Goal: Information Seeking & Learning: Learn about a topic

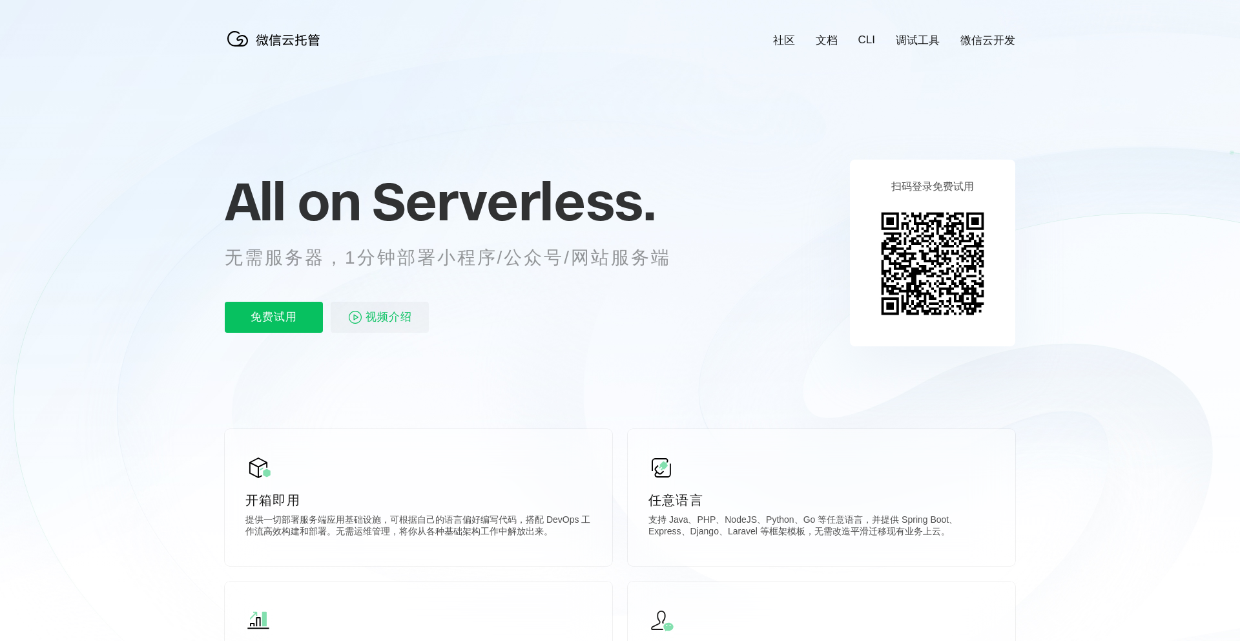
scroll to position [0, 2297]
click at [289, 324] on p "免费试用" at bounding box center [274, 317] width 98 height 31
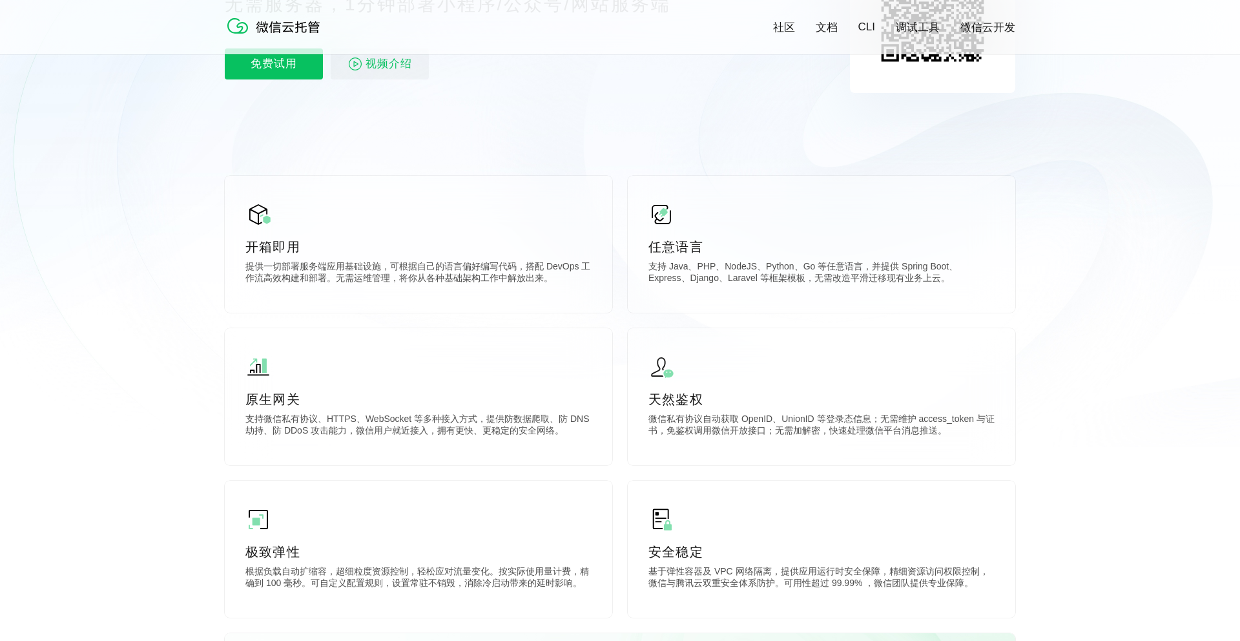
scroll to position [252, 0]
click at [840, 401] on p "天然鉴权" at bounding box center [822, 398] width 346 height 18
click at [784, 416] on p "微信私有协议自动获取 OpenID、UnionID 等登录态信息；无需维护 access_token 与证书，免鉴权调用微信开放接口；无需加解密，快速处理微信…" at bounding box center [822, 425] width 346 height 26
click at [765, 405] on p "天然鉴权" at bounding box center [822, 398] width 346 height 18
